Goal: Information Seeking & Learning: Learn about a topic

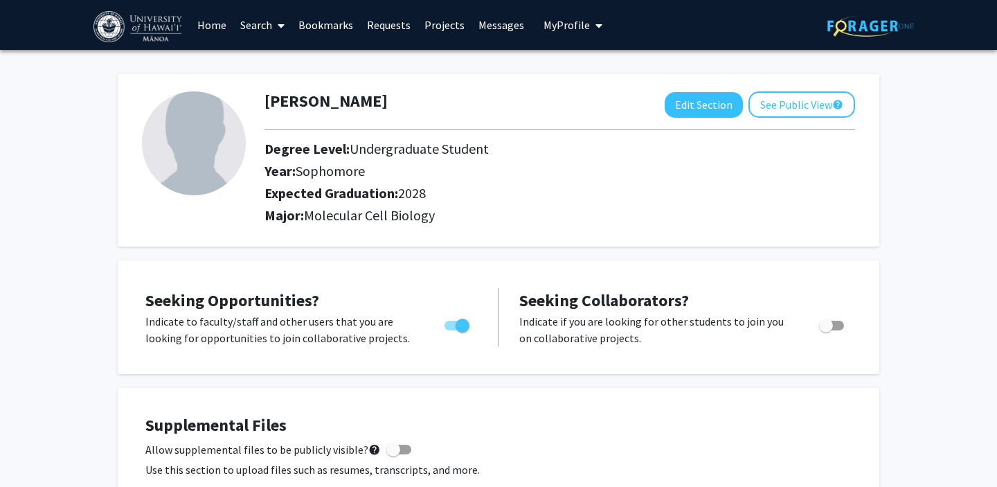
click at [269, 20] on link "Search" at bounding box center [262, 25] width 58 height 48
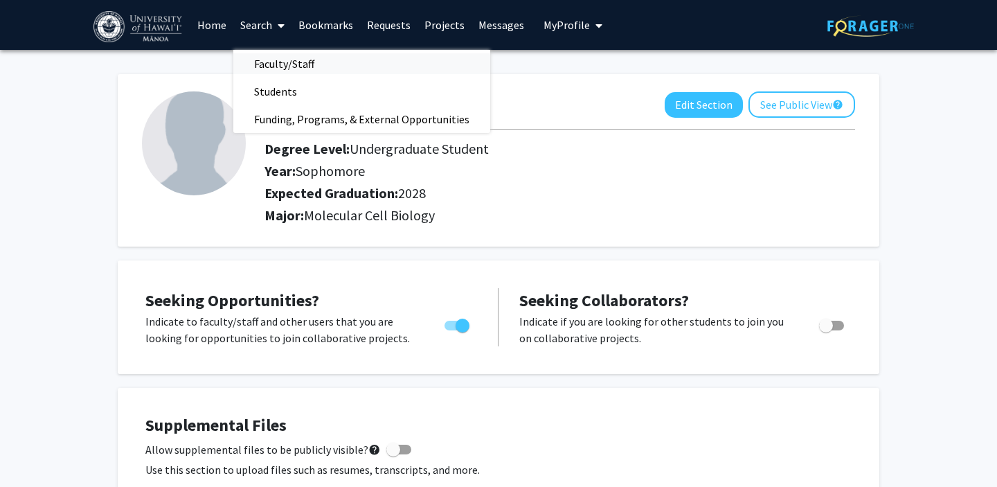
click at [272, 64] on span "Faculty/Staff" at bounding box center [284, 64] width 102 height 28
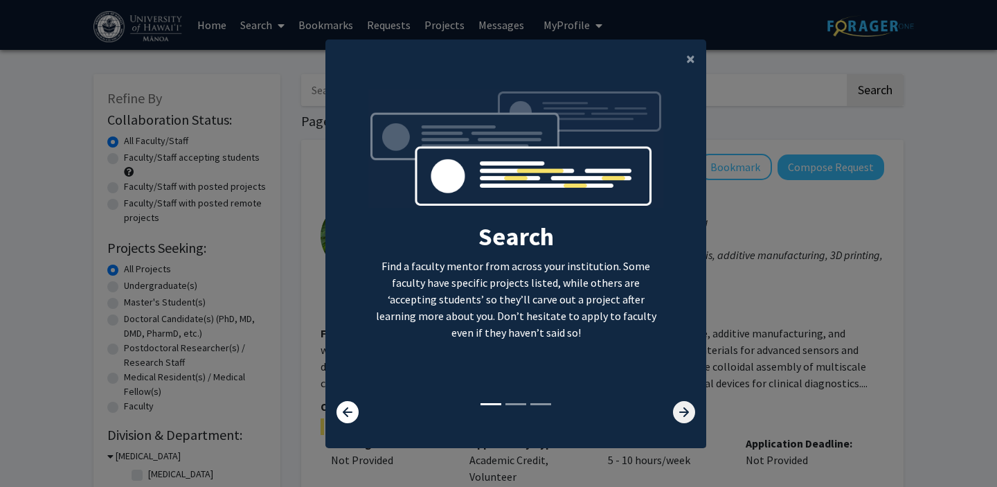
click at [684, 422] on icon at bounding box center [684, 412] width 22 height 22
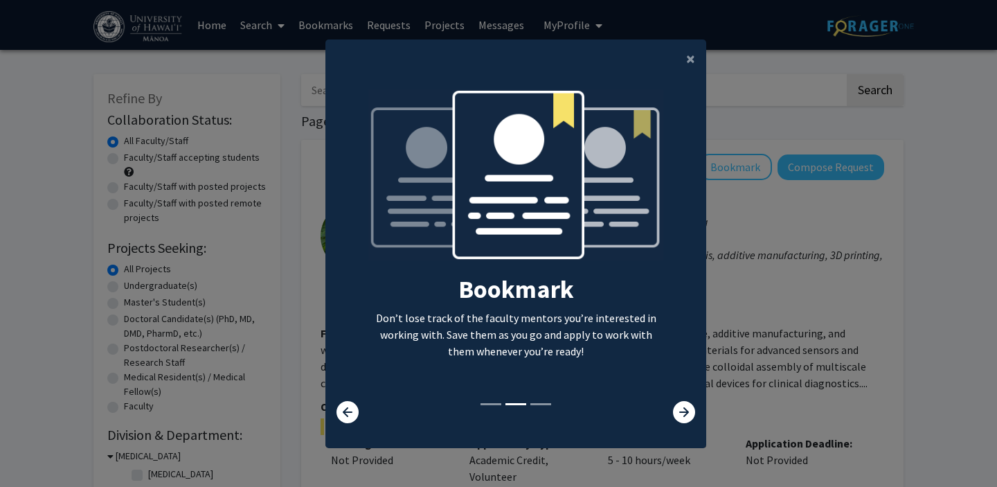
click at [685, 423] on div "Search Find a faculty mentor from across your institution. Some faculty have sp…" at bounding box center [515, 256] width 381 height 356
click at [681, 404] on icon at bounding box center [684, 412] width 22 height 22
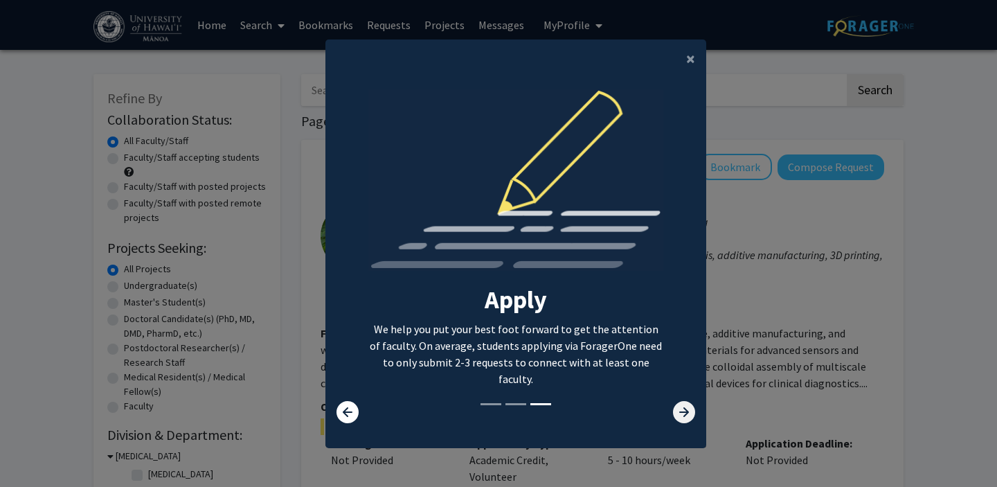
click at [681, 405] on icon at bounding box center [684, 412] width 22 height 22
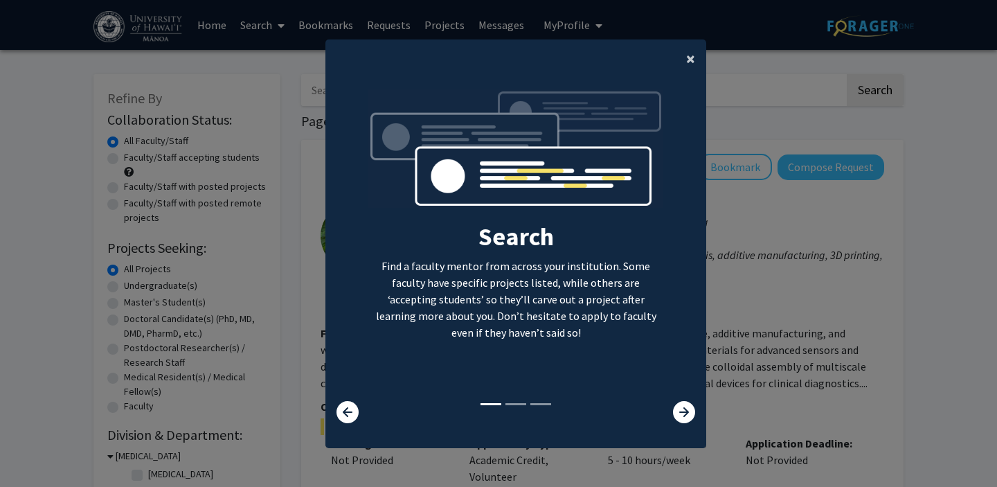
click at [695, 62] on button "×" at bounding box center [690, 58] width 31 height 39
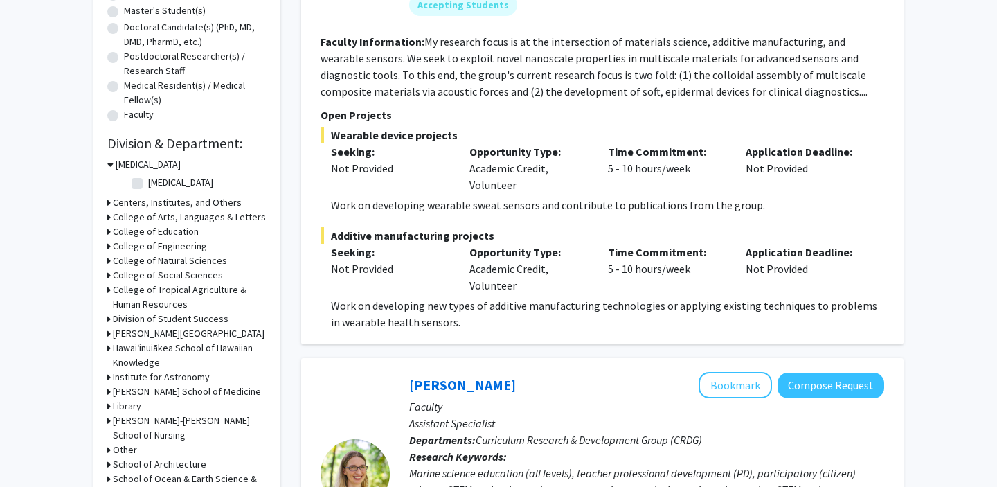
scroll to position [302, 0]
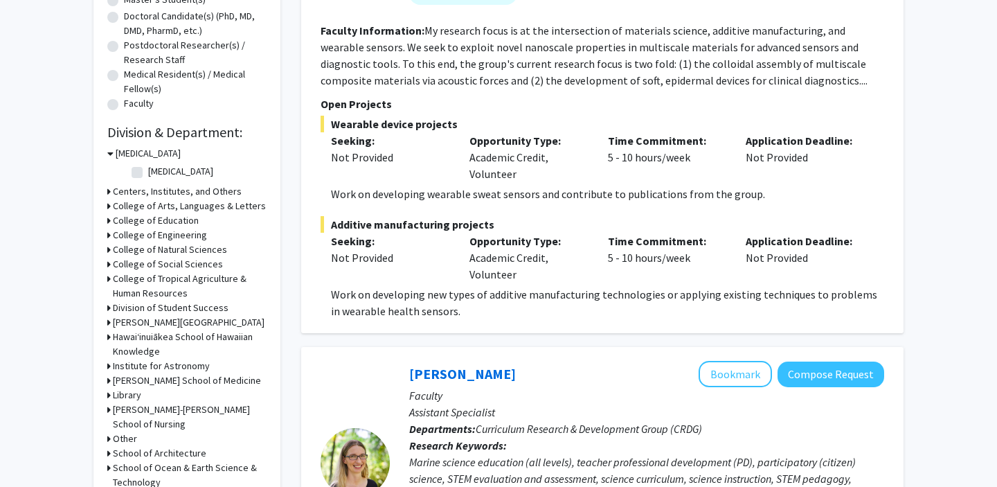
click at [148, 175] on label "[MEDICAL_DATA]" at bounding box center [180, 171] width 65 height 15
click at [148, 173] on input "[MEDICAL_DATA]" at bounding box center [152, 168] width 9 height 9
checkbox input "true"
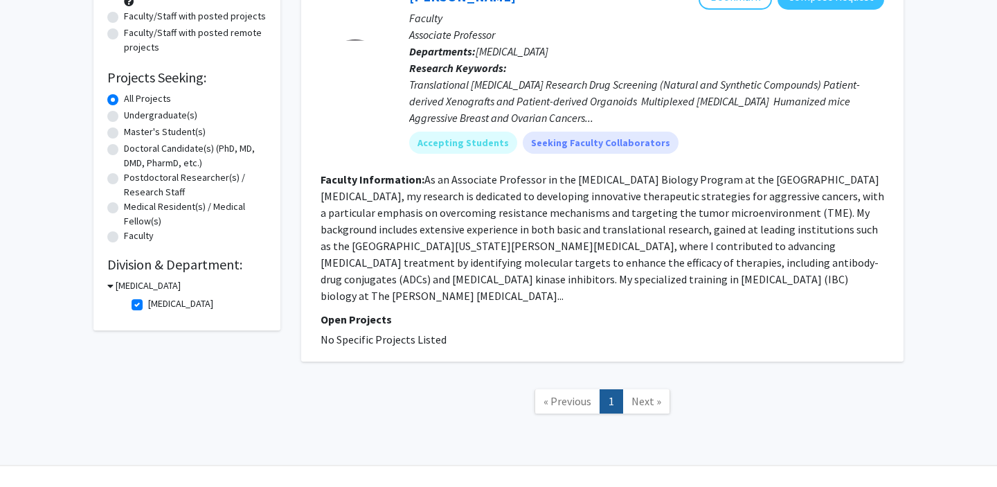
scroll to position [181, 0]
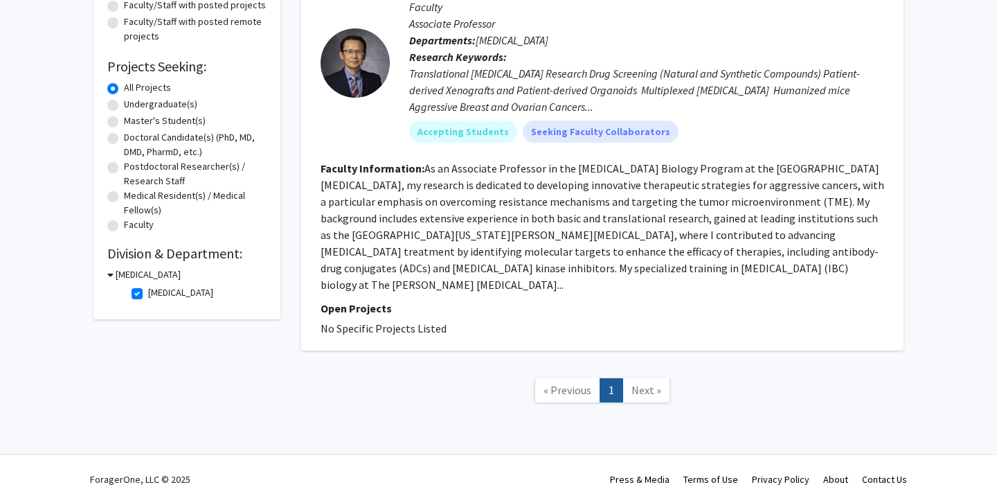
click at [148, 297] on label "[MEDICAL_DATA]" at bounding box center [180, 292] width 65 height 15
click at [148, 294] on input "[MEDICAL_DATA]" at bounding box center [152, 289] width 9 height 9
checkbox input "false"
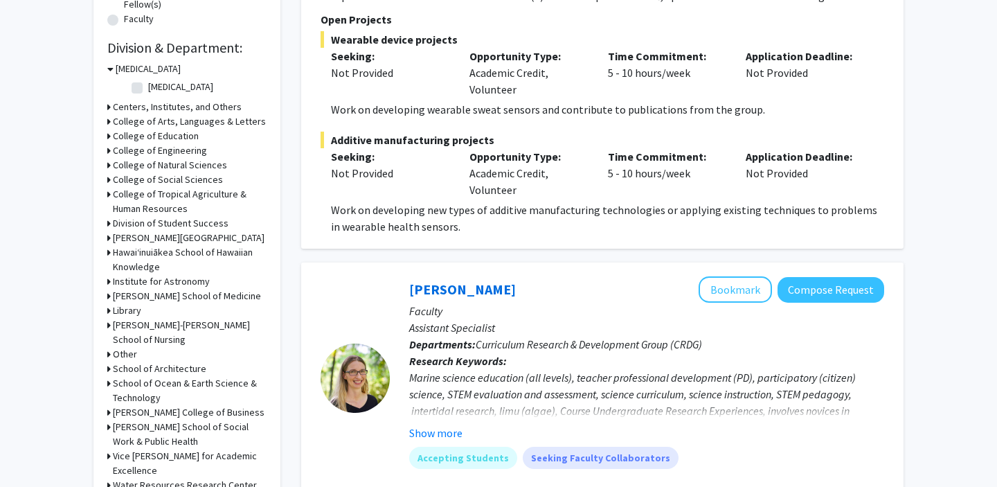
scroll to position [390, 0]
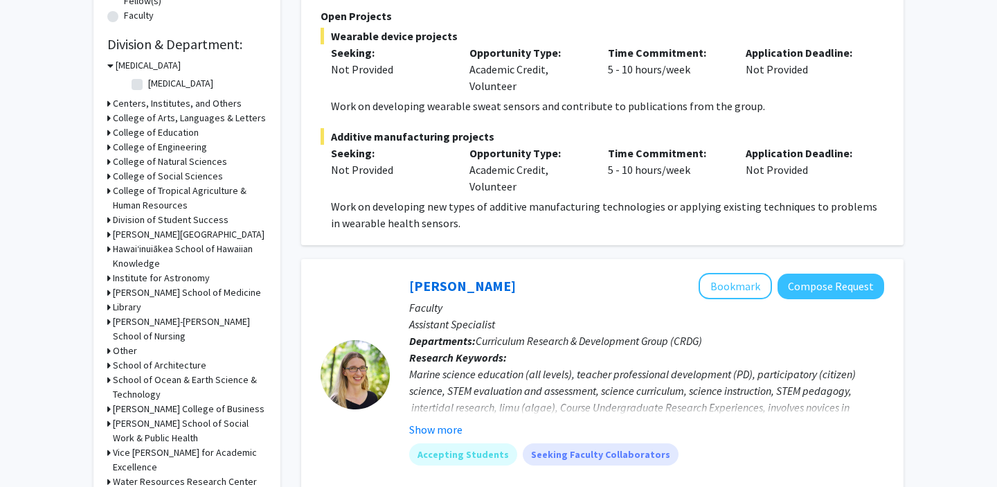
click at [176, 162] on h3 "College of Natural Sciences" at bounding box center [170, 161] width 114 height 15
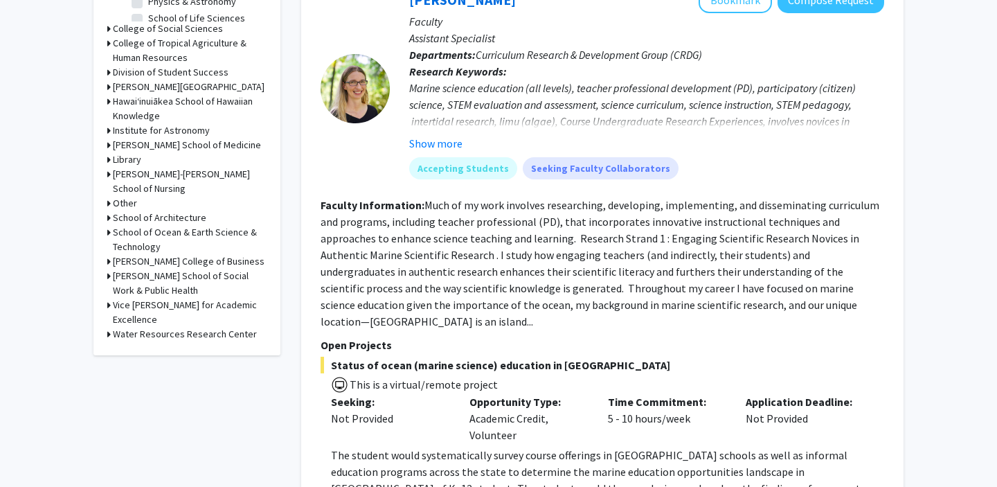
scroll to position [679, 0]
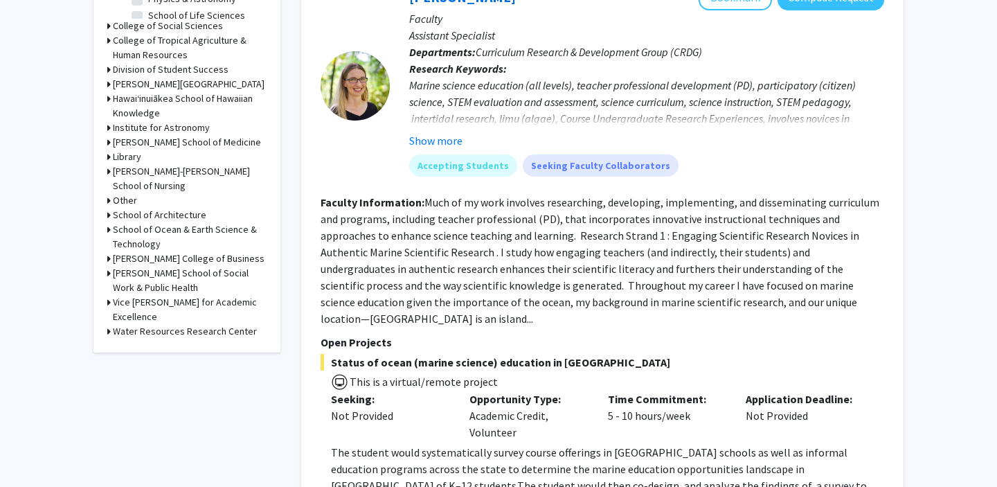
click at [185, 140] on h3 "[PERSON_NAME] School of Medicine" at bounding box center [187, 142] width 148 height 15
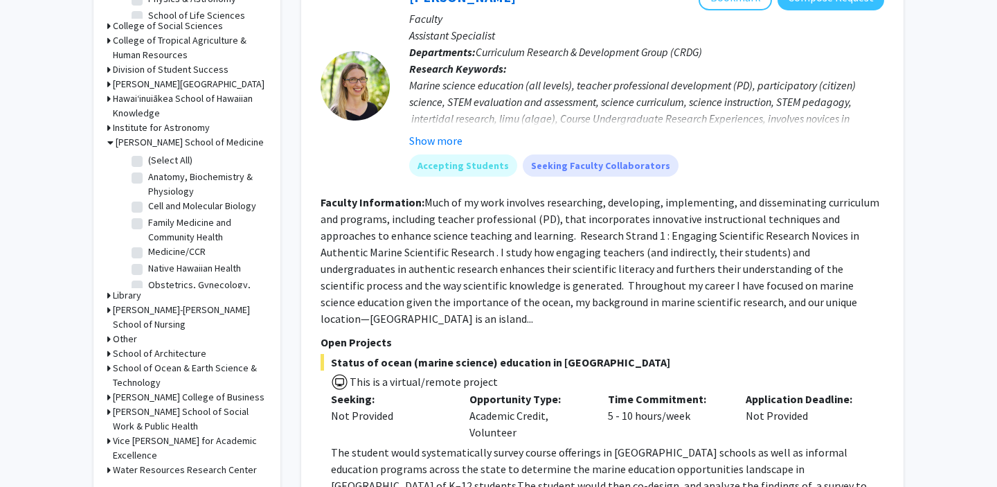
scroll to position [24, 0]
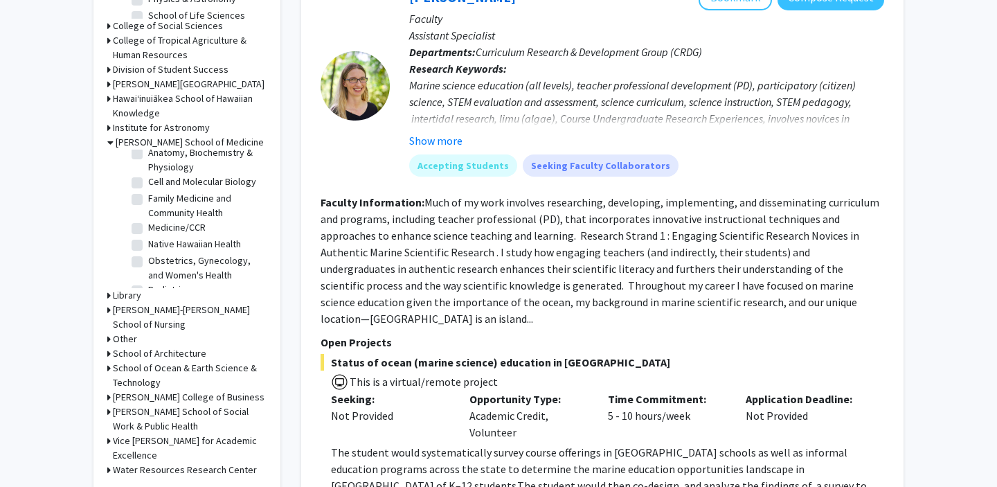
click at [174, 186] on label "Cell and Molecular Biology" at bounding box center [202, 181] width 108 height 15
click at [157, 183] on input "Cell and Molecular Biology" at bounding box center [152, 178] width 9 height 9
checkbox input "true"
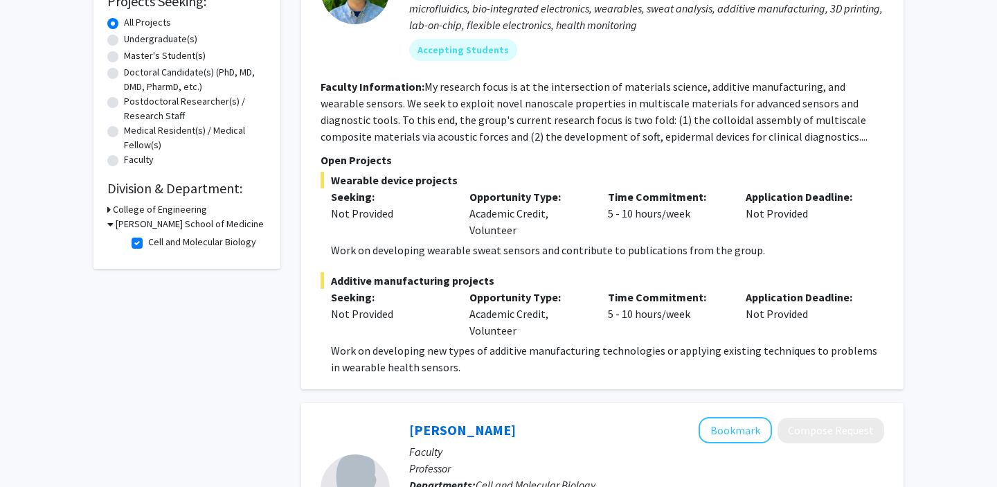
scroll to position [248, 0]
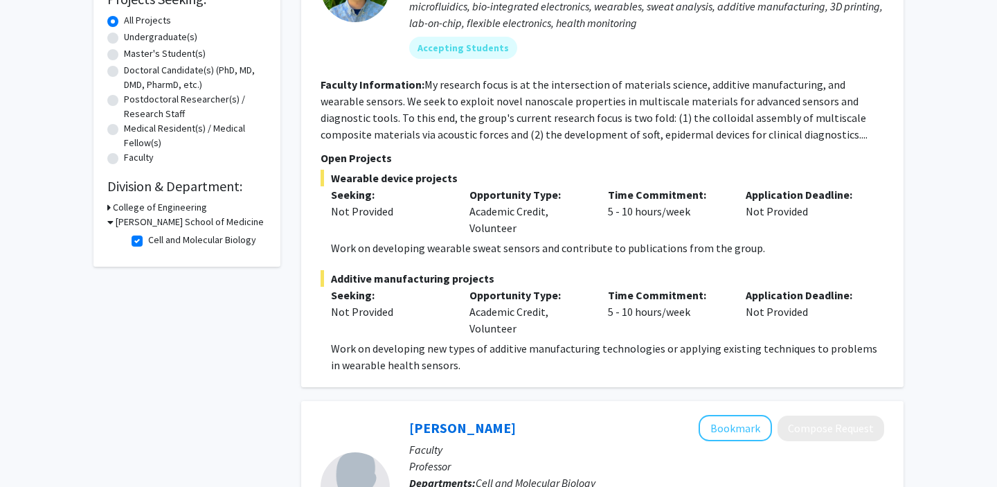
click at [132, 222] on h3 "[PERSON_NAME] School of Medicine" at bounding box center [190, 222] width 148 height 15
click at [132, 222] on h3 "[PERSON_NAME] School of Medicine" at bounding box center [187, 222] width 148 height 15
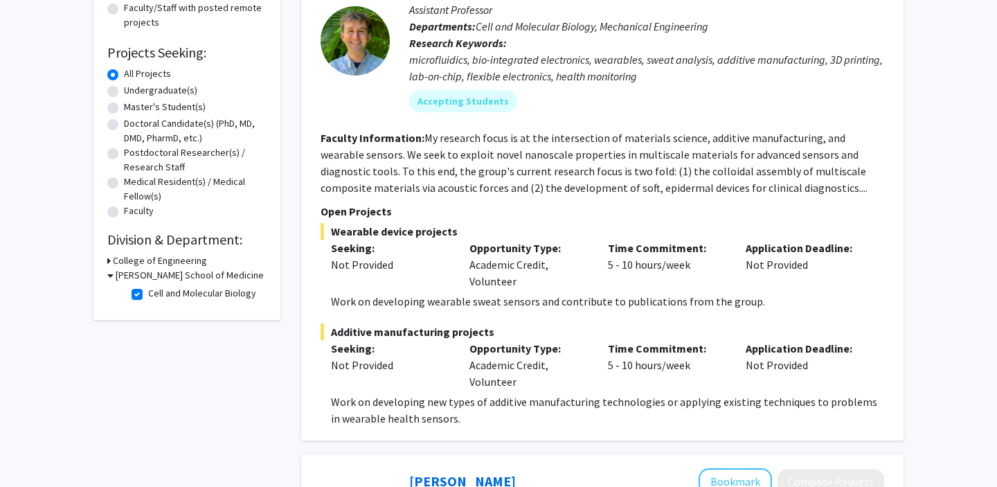
scroll to position [186, 0]
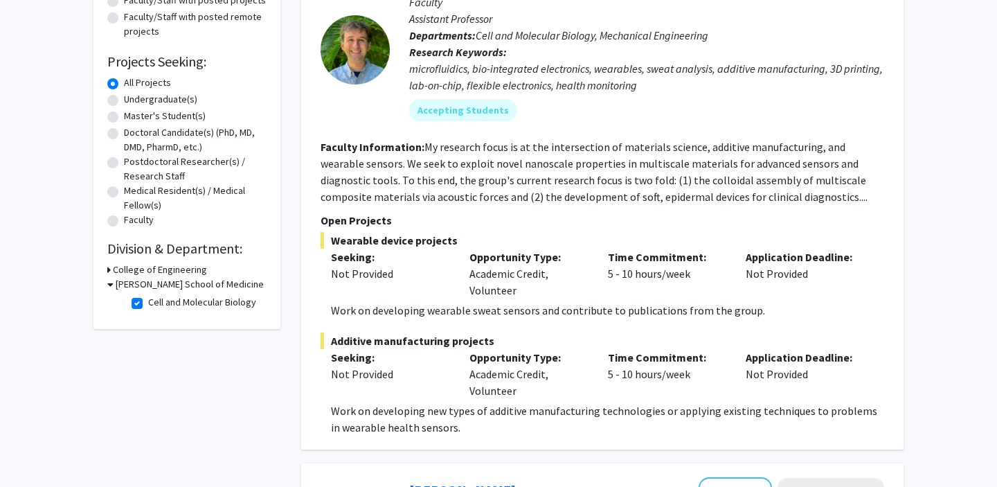
click at [149, 307] on label "Cell and Molecular Biology" at bounding box center [202, 302] width 108 height 15
click at [149, 304] on input "Cell and Molecular Biology" at bounding box center [152, 299] width 9 height 9
checkbox input "false"
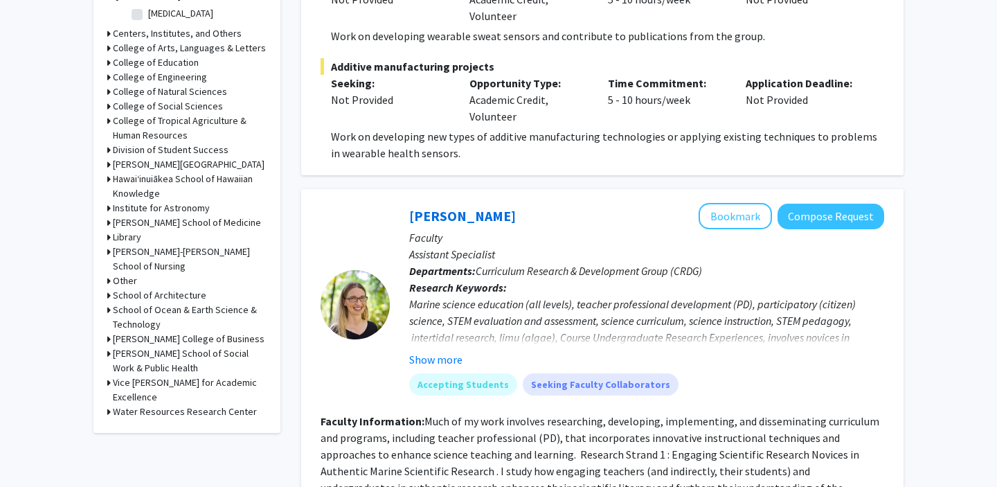
scroll to position [461, 0]
click at [178, 221] on h3 "[PERSON_NAME] School of Medicine" at bounding box center [187, 222] width 148 height 15
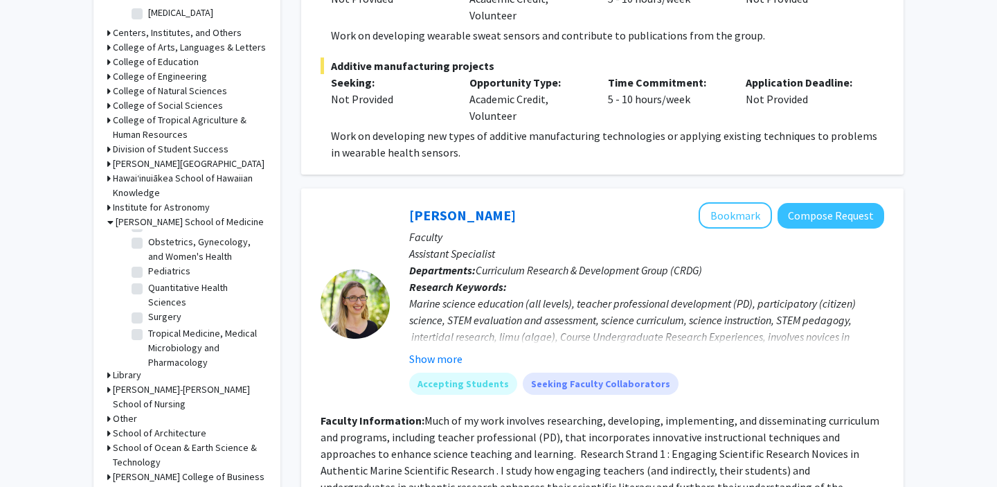
scroll to position [128, 0]
click at [185, 334] on label "Tropical Medicine, Medical Microbiology and Pharmacology" at bounding box center [205, 342] width 115 height 44
click at [157, 329] on input "Tropical Medicine, Medical Microbiology and Pharmacology" at bounding box center [152, 324] width 9 height 9
checkbox input "true"
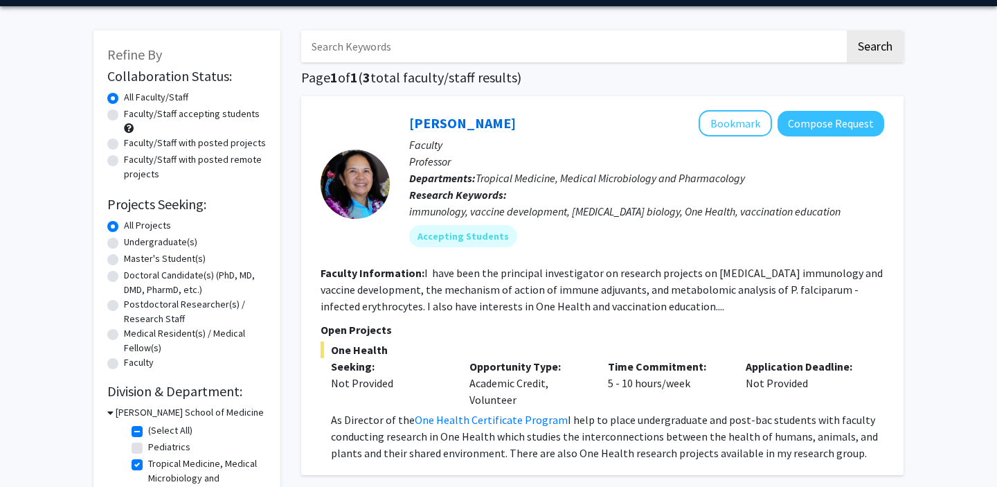
scroll to position [6, 0]
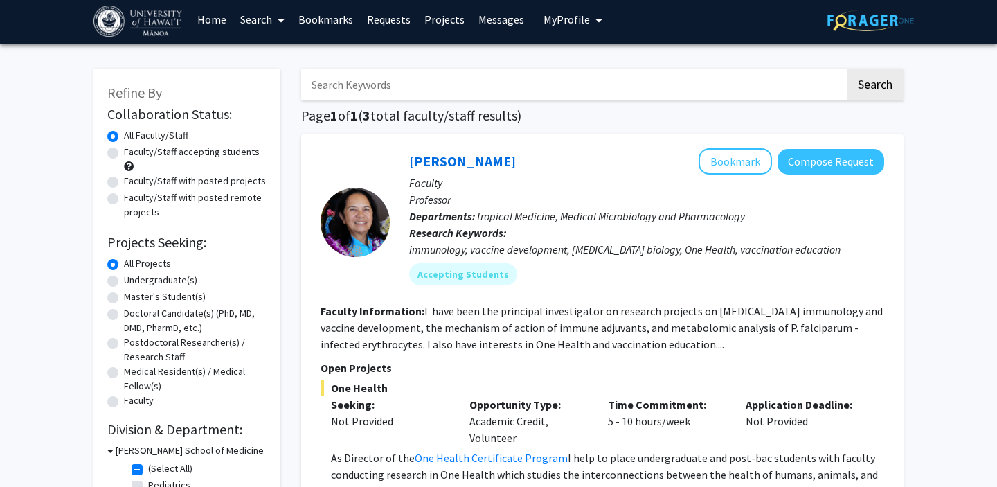
click at [588, 167] on div "[PERSON_NAME] Bookmark Compose Request" at bounding box center [646, 161] width 475 height 26
click at [467, 165] on link "[PERSON_NAME]" at bounding box center [462, 160] width 107 height 17
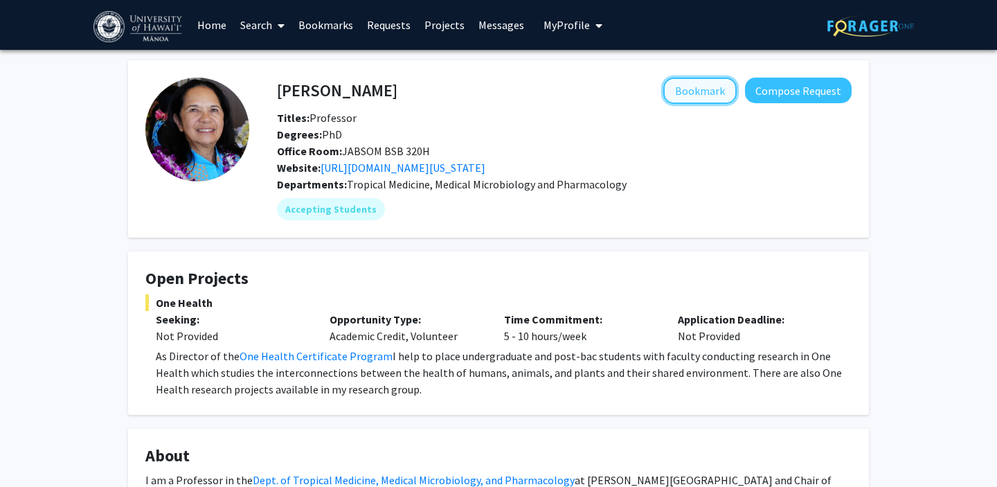
click at [707, 82] on button "Bookmark" at bounding box center [699, 91] width 73 height 26
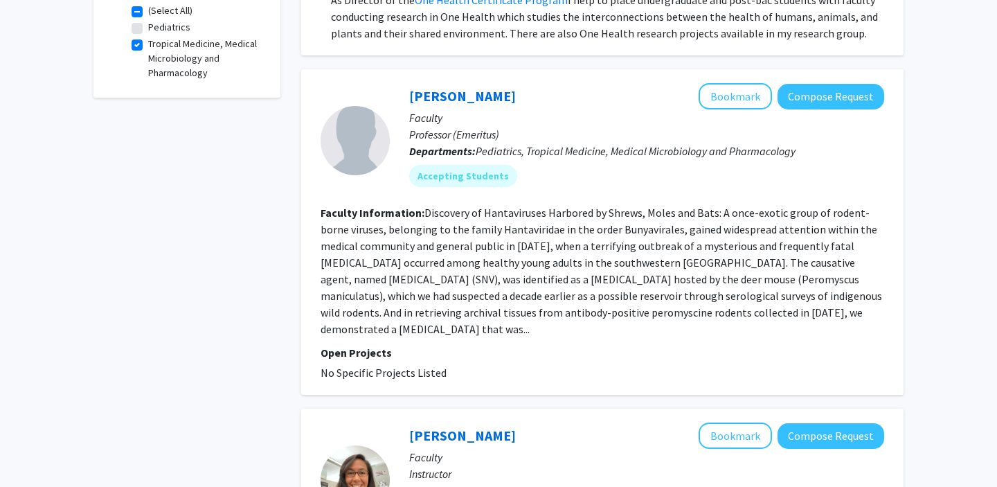
scroll to position [468, 0]
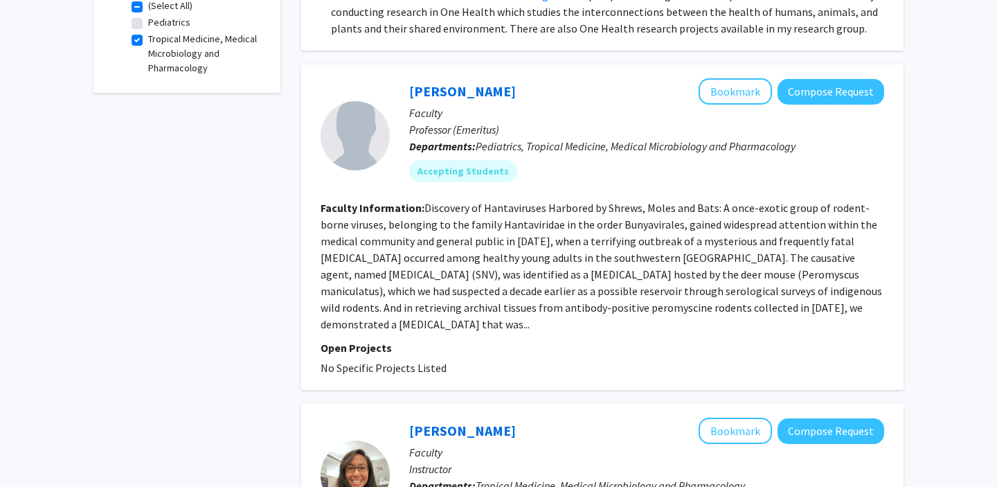
click at [520, 289] on fg-read-more "Discovery of Hantaviruses Harbored by Shrews, Moles and Bats: A once-exotic gro…" at bounding box center [600, 266] width 561 height 130
click at [455, 198] on fg-search-faculty "[PERSON_NAME] Bookmark Compose Request Faculty Professor (Emeritus) Departments…" at bounding box center [601, 227] width 563 height 298
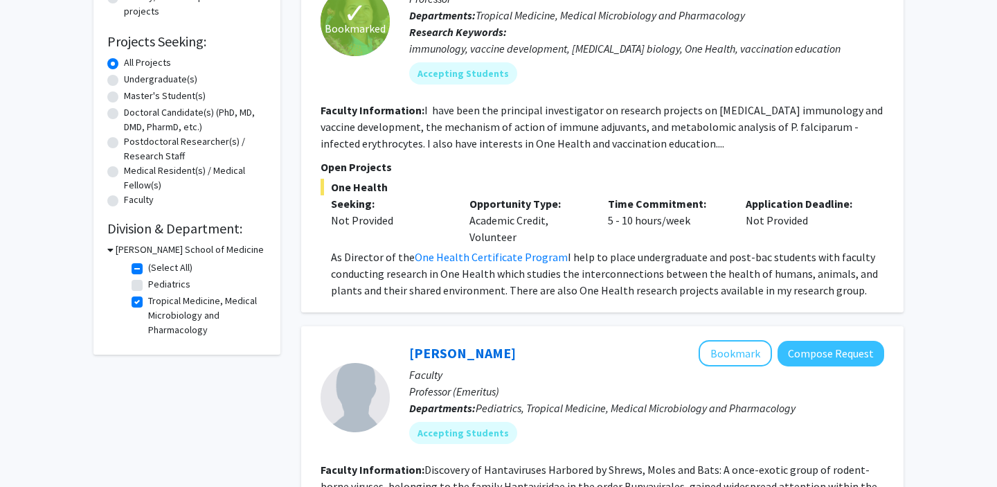
scroll to position [239, 0]
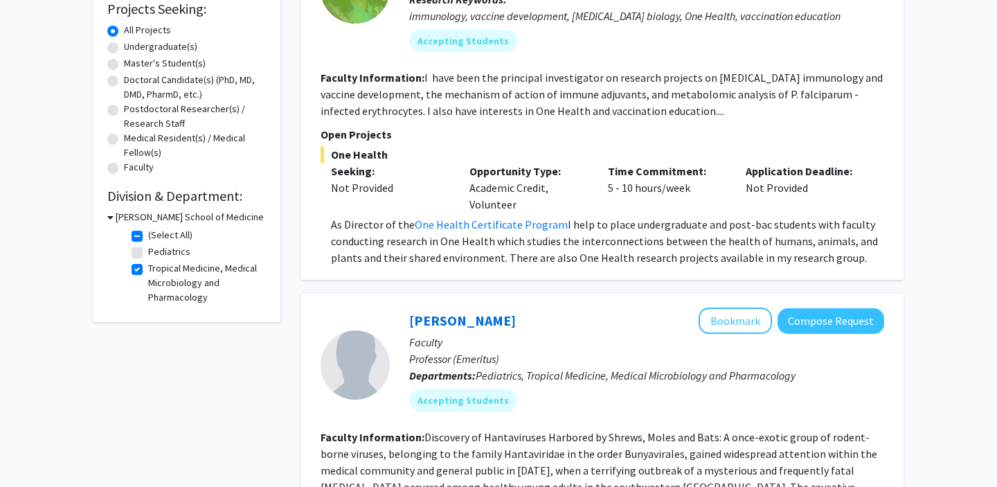
click at [142, 217] on h3 "[PERSON_NAME] School of Medicine" at bounding box center [190, 217] width 148 height 15
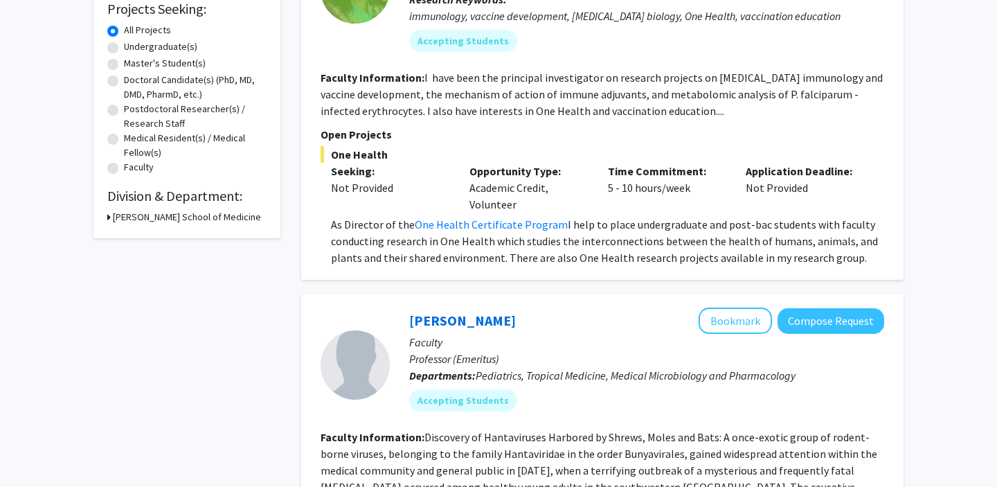
click at [142, 215] on h3 "[PERSON_NAME] School of Medicine" at bounding box center [187, 217] width 148 height 15
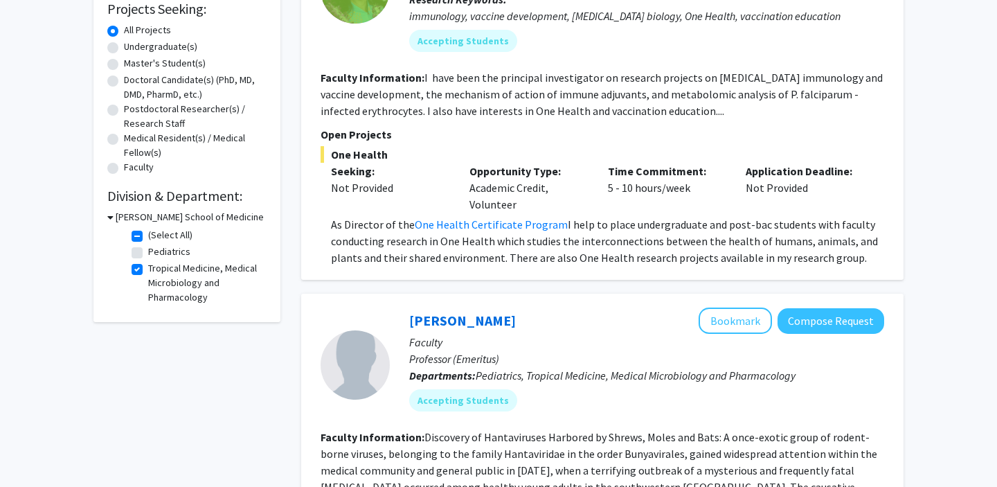
click at [148, 236] on label "(Select All)" at bounding box center [170, 235] width 44 height 15
click at [148, 236] on input "(Select All)" at bounding box center [152, 232] width 9 height 9
checkbox input "false"
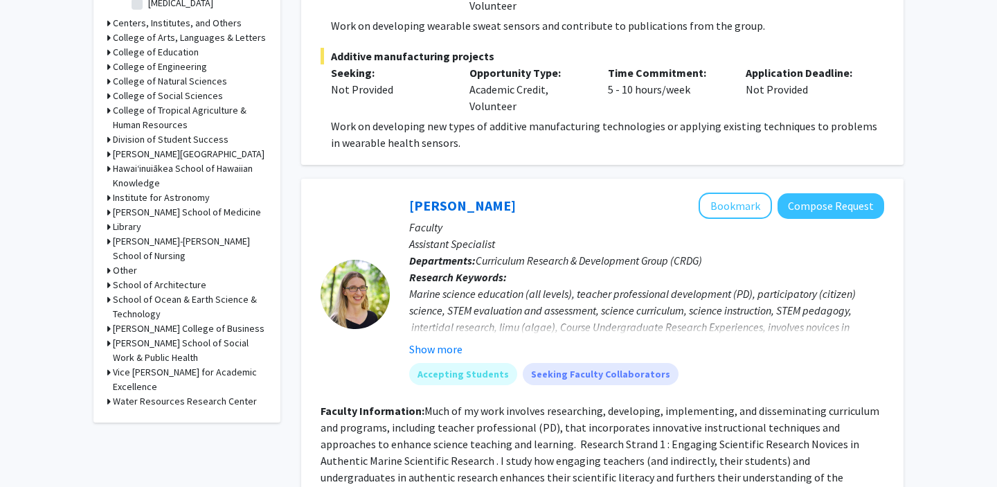
scroll to position [471, 0]
click at [195, 204] on h3 "[PERSON_NAME] School of Medicine" at bounding box center [187, 211] width 148 height 15
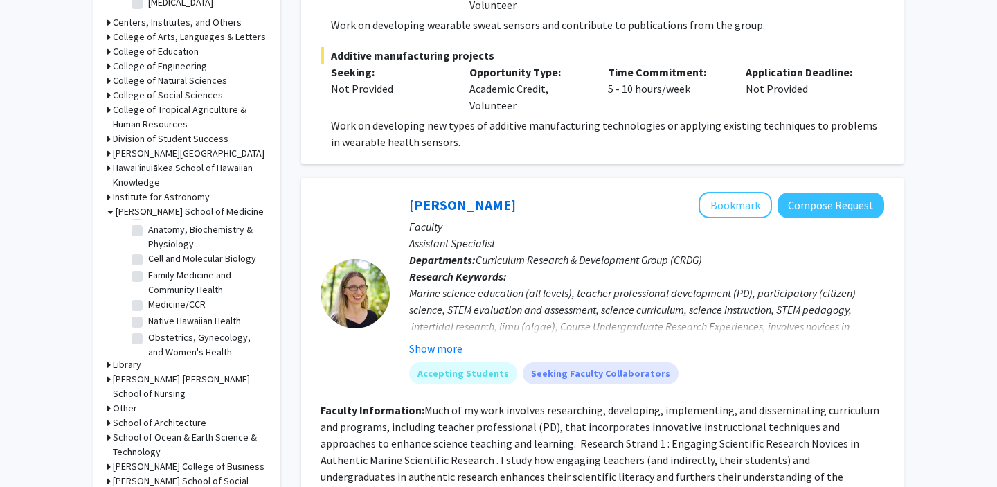
scroll to position [13, 0]
click at [197, 308] on label "Medicine/CCR" at bounding box center [176, 307] width 57 height 15
click at [157, 308] on input "Medicine/CCR" at bounding box center [152, 304] width 9 height 9
checkbox input "true"
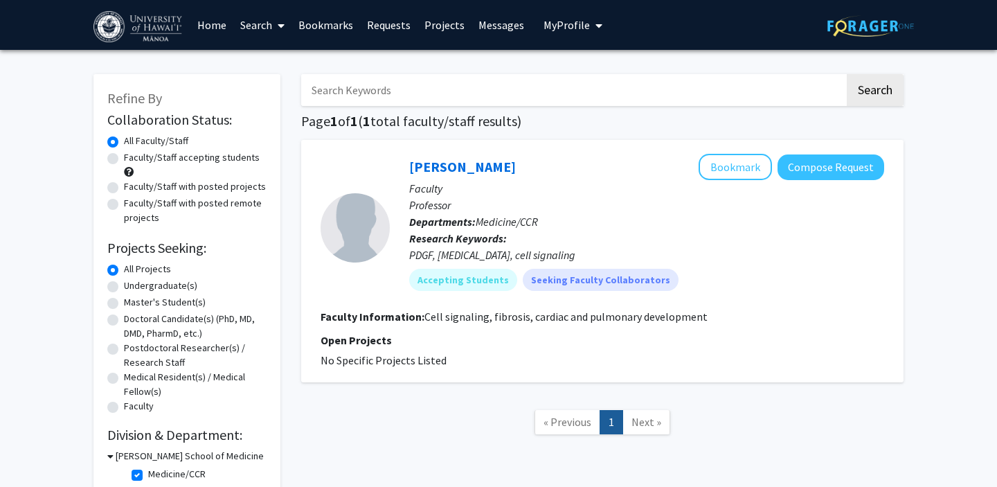
click at [266, 25] on link "Search" at bounding box center [262, 25] width 58 height 48
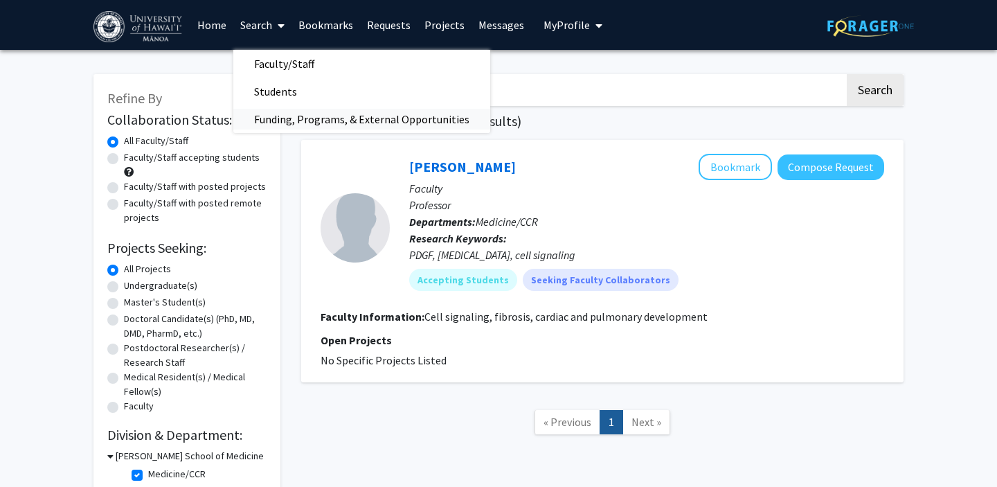
click at [286, 109] on span "Funding, Programs, & External Opportunities" at bounding box center [361, 119] width 257 height 28
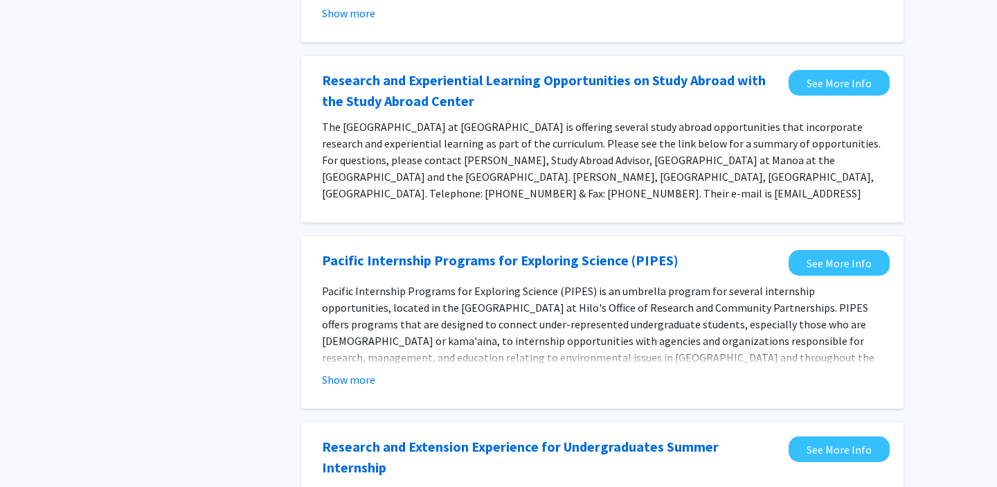
scroll to position [287, 0]
